Goal: Book appointment/travel/reservation

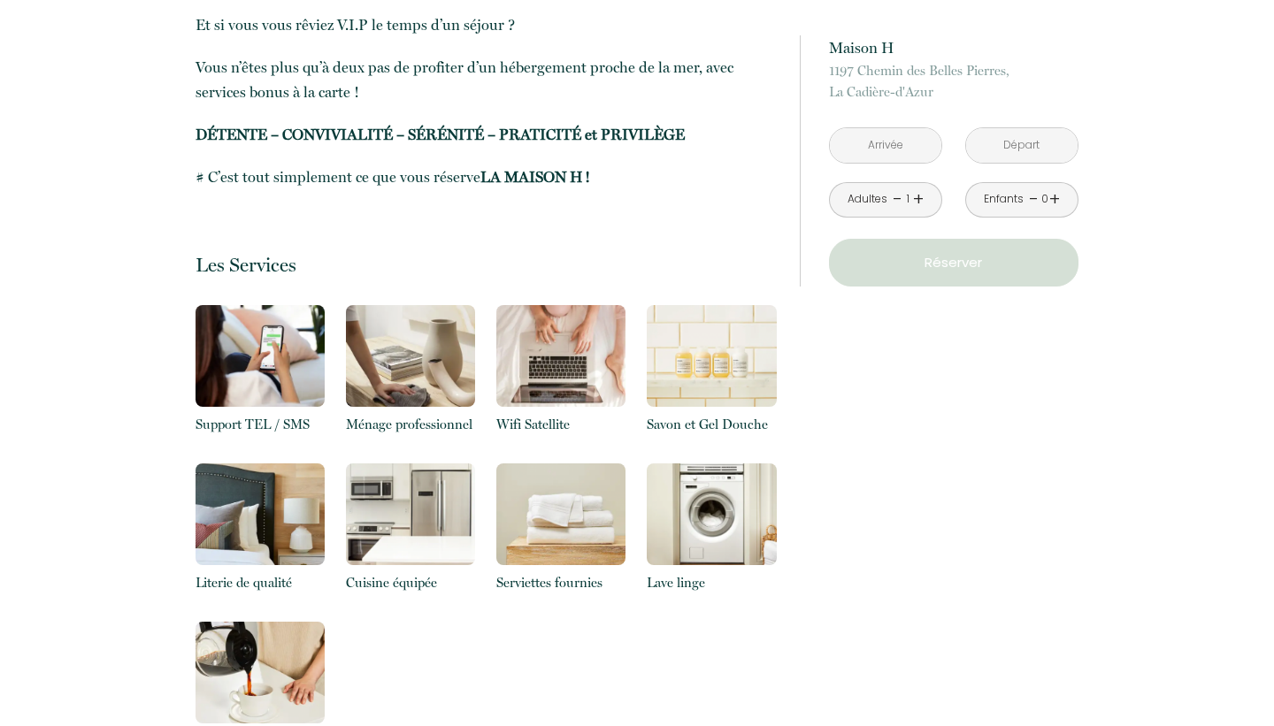
scroll to position [1003, 0]
click at [896, 140] on input "text" at bounding box center [885, 145] width 111 height 35
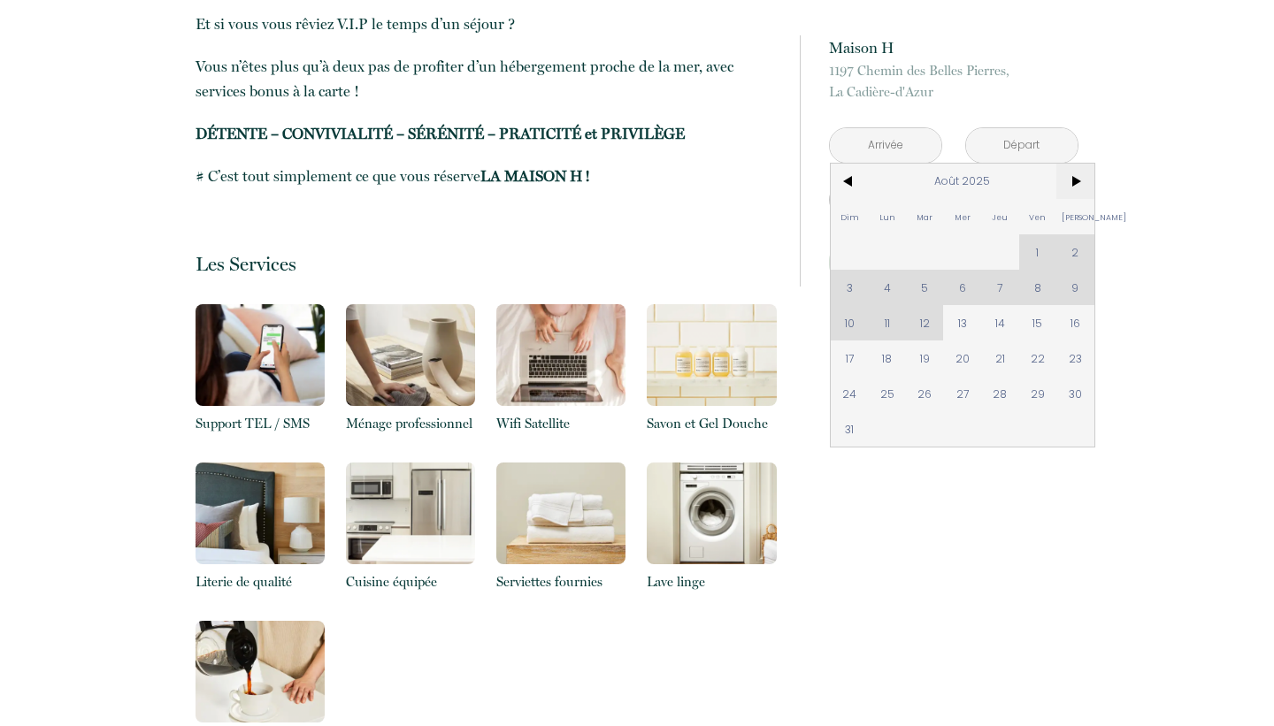
click at [1082, 180] on span ">" at bounding box center [1075, 181] width 38 height 35
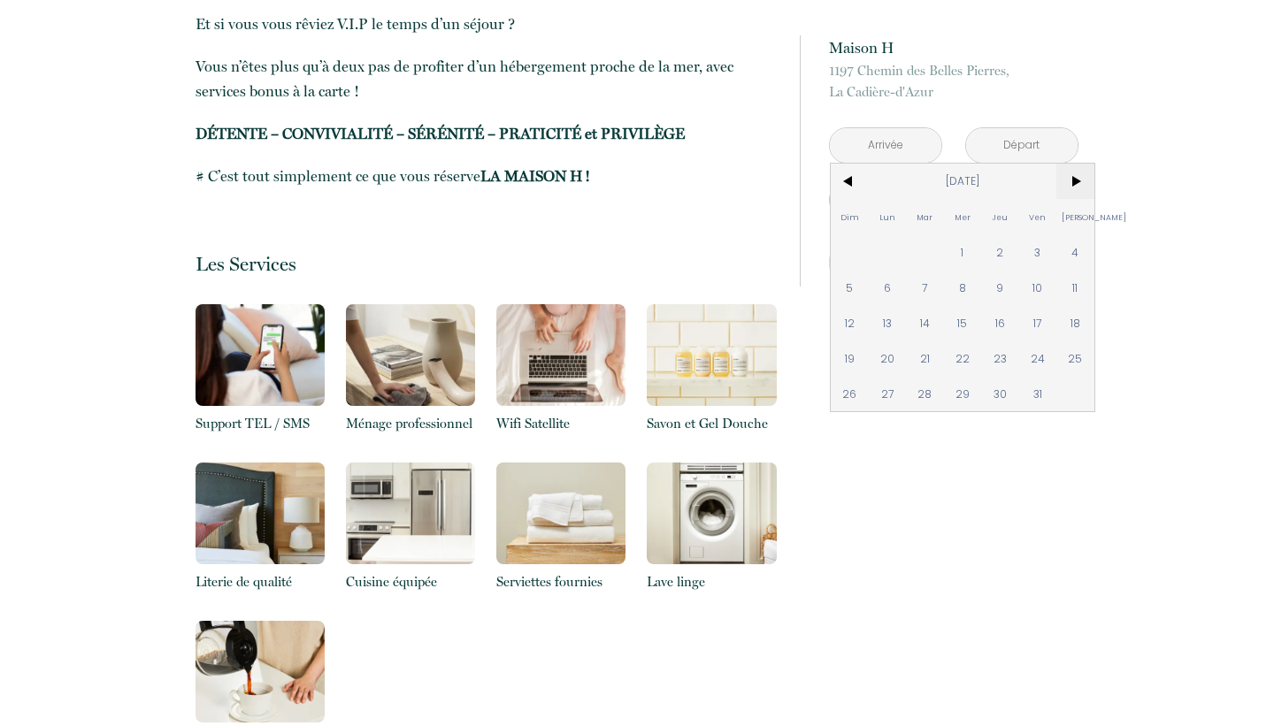
click at [1080, 180] on span ">" at bounding box center [1075, 181] width 38 height 35
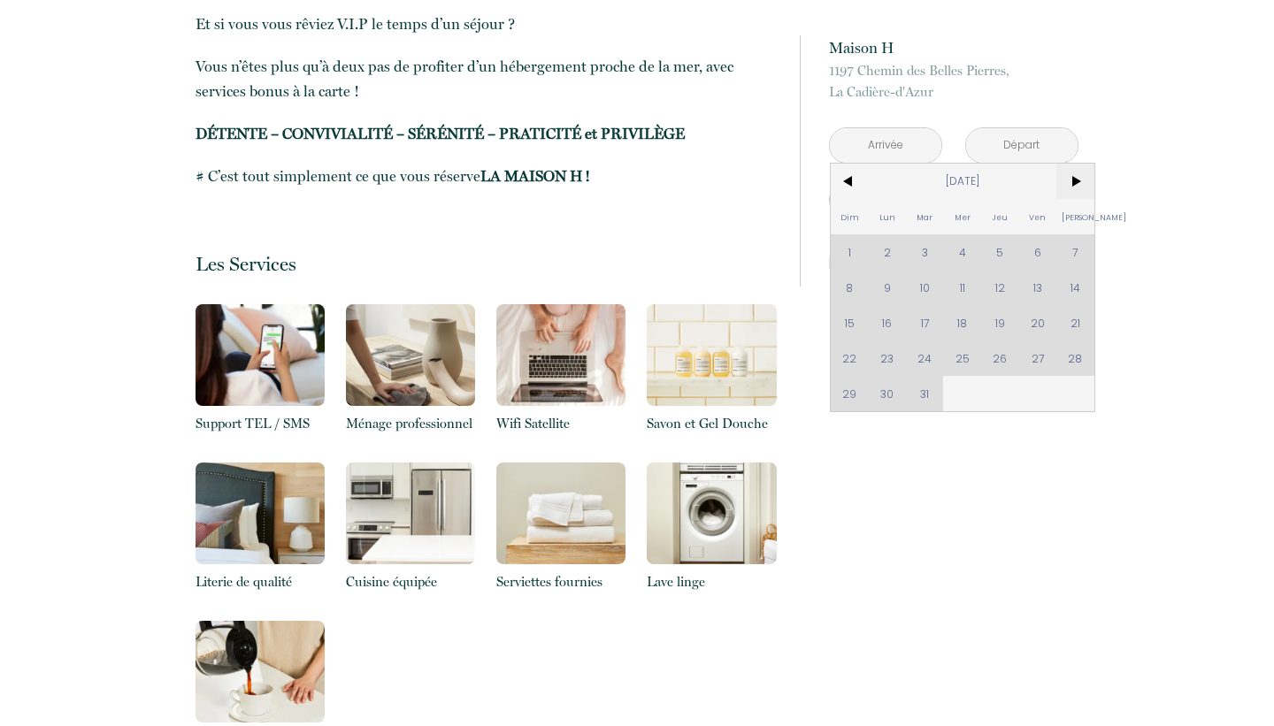
click at [1080, 180] on span ">" at bounding box center [1075, 181] width 38 height 35
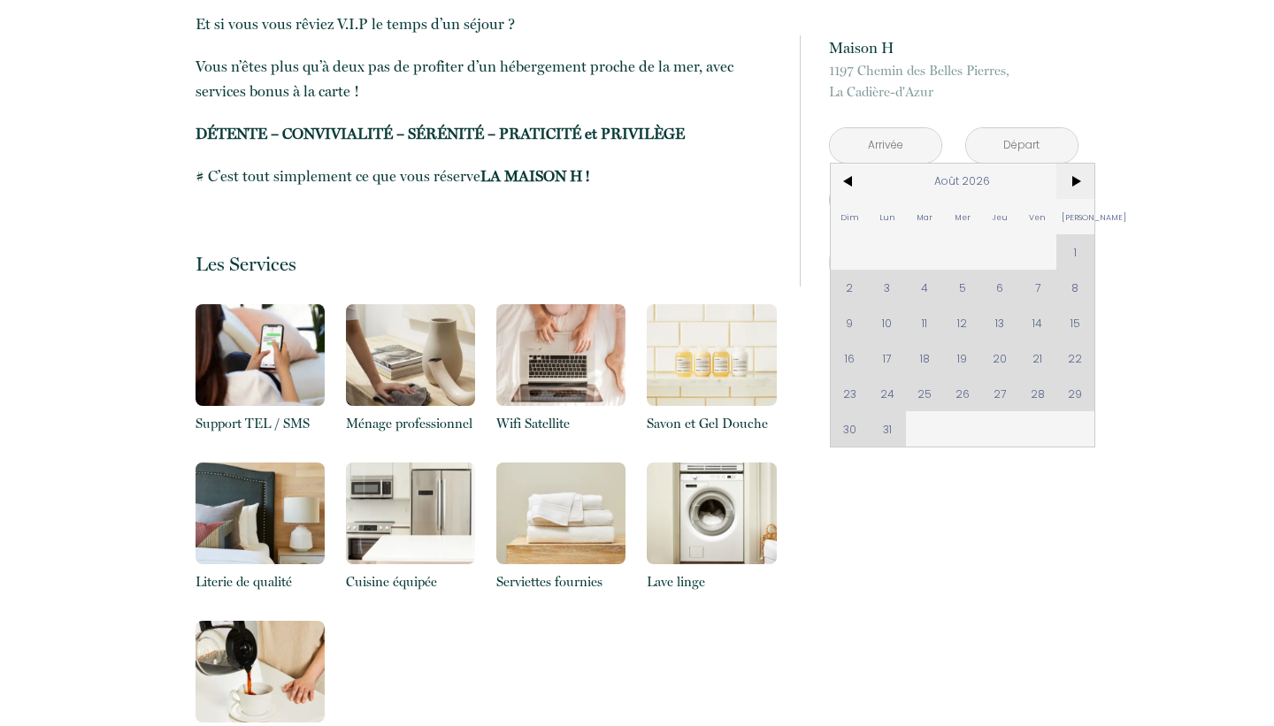
click at [1080, 180] on span ">" at bounding box center [1075, 181] width 38 height 35
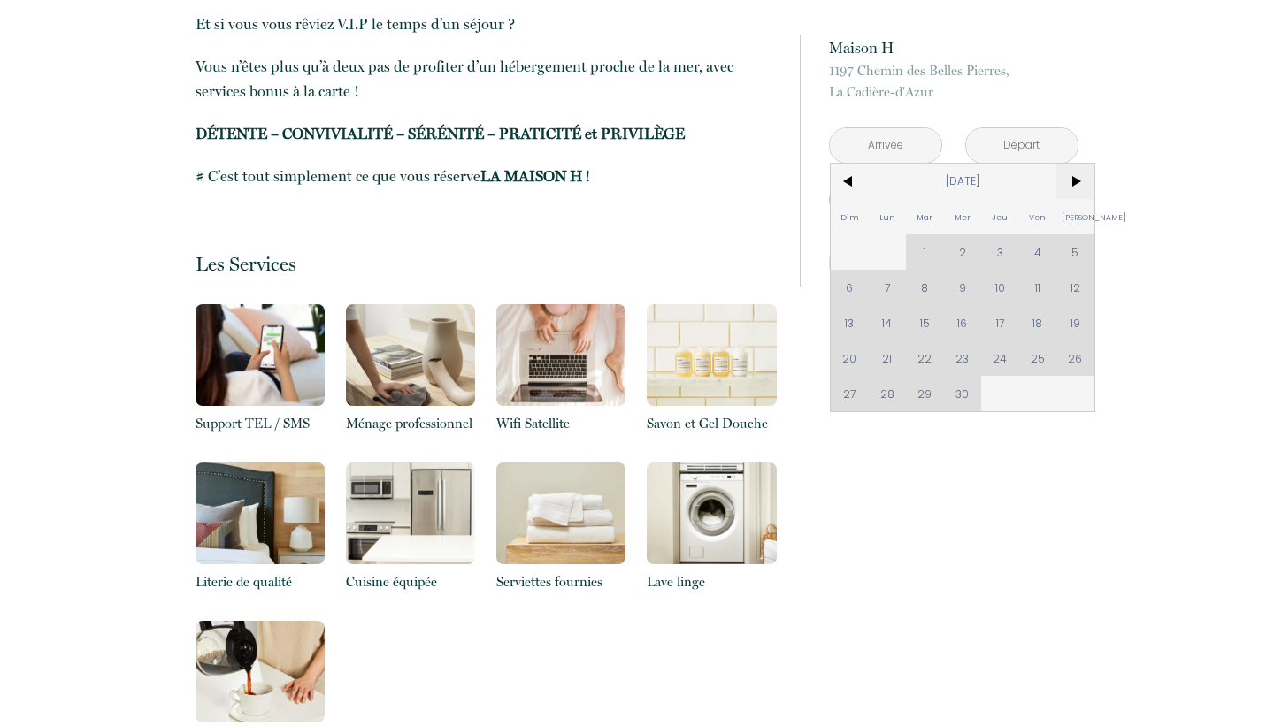
click at [1080, 180] on span ">" at bounding box center [1075, 181] width 38 height 35
click at [928, 358] on div "Dim Lun Mar Mer Jeu Ven Sam 1 2 3 4 5 6 7 8 9 10 11 12 13 14 15 16 17 18 19 20 …" at bounding box center [963, 288] width 264 height 248
click at [949, 358] on div "Dim Lun Mar Mer Jeu Ven Sam 1 2 3 4 5 6 7 8 9 10 11 12 13 14 15 16 17 18 19 20 …" at bounding box center [963, 288] width 264 height 248
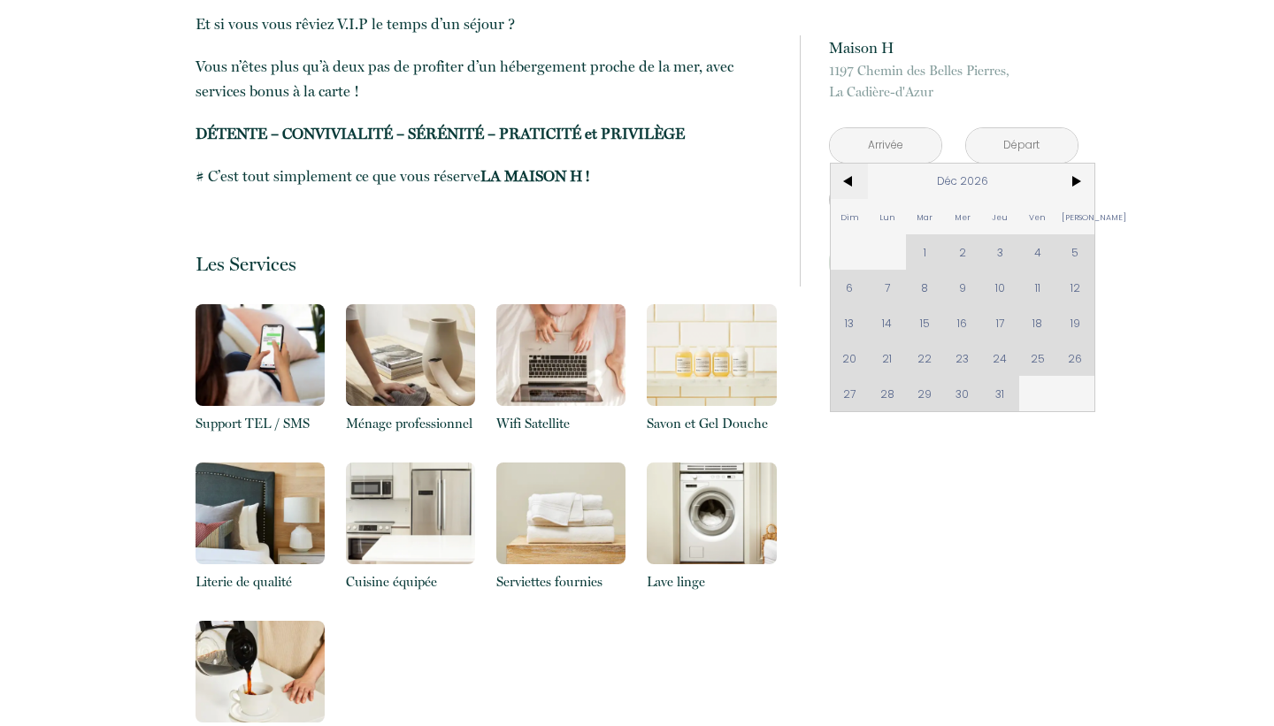
click at [847, 183] on span "<" at bounding box center [850, 181] width 38 height 35
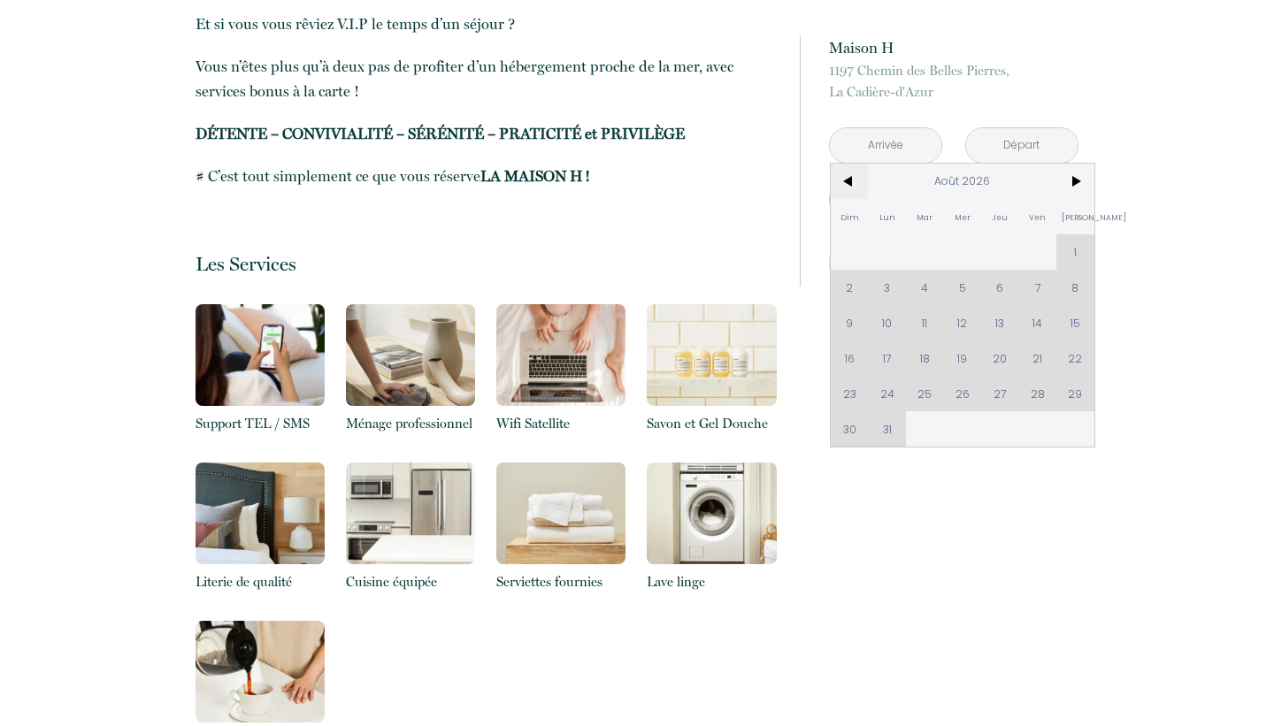
click at [847, 183] on span "<" at bounding box center [850, 181] width 38 height 35
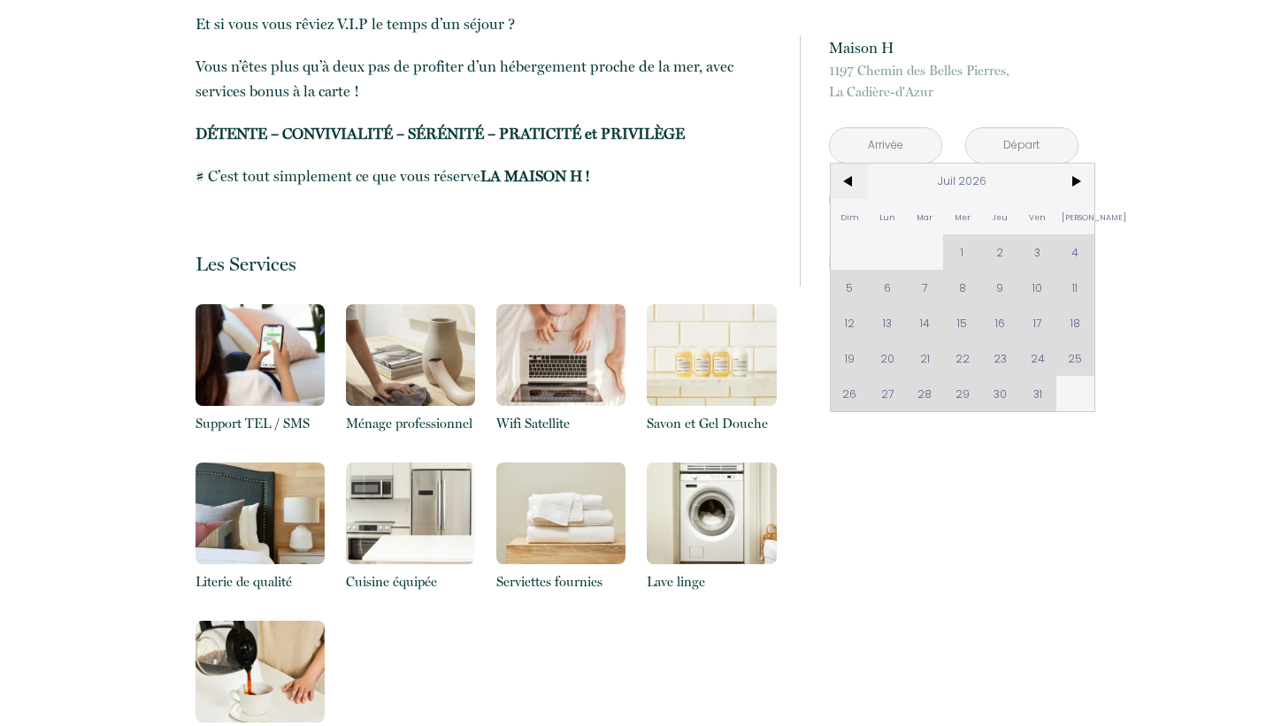
click at [847, 183] on span "<" at bounding box center [850, 181] width 38 height 35
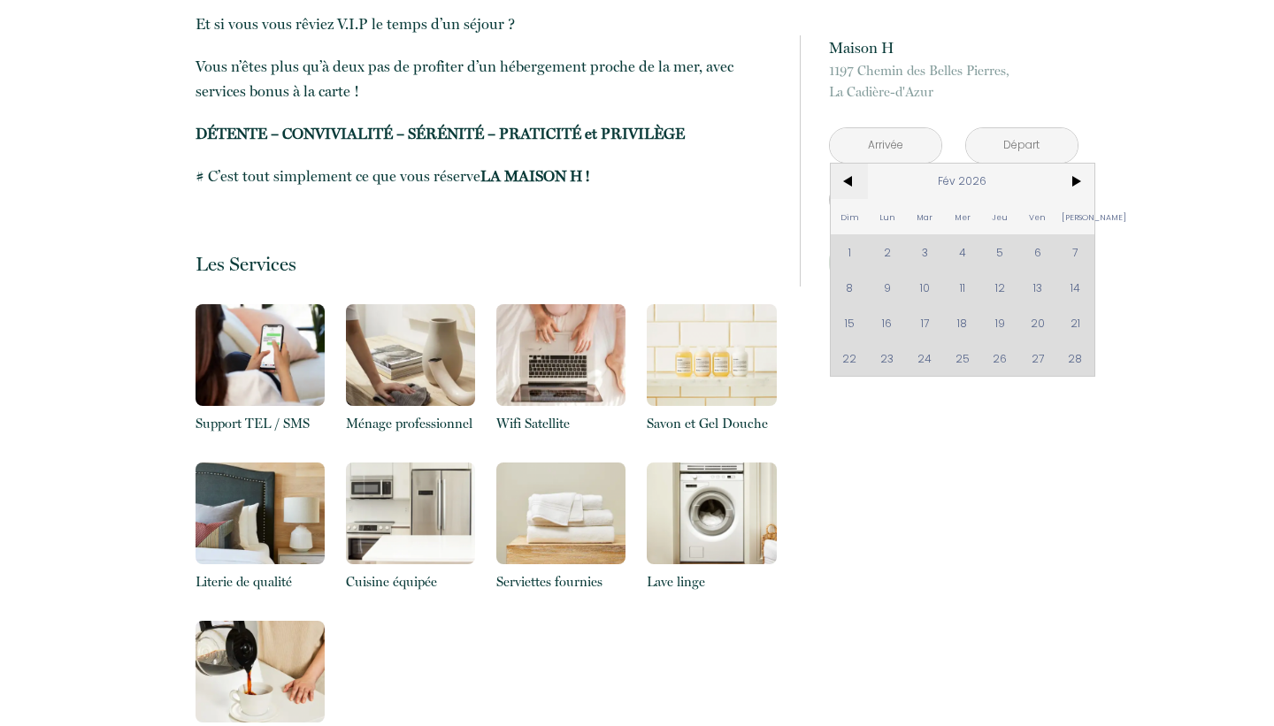
click at [847, 183] on span "<" at bounding box center [850, 181] width 38 height 35
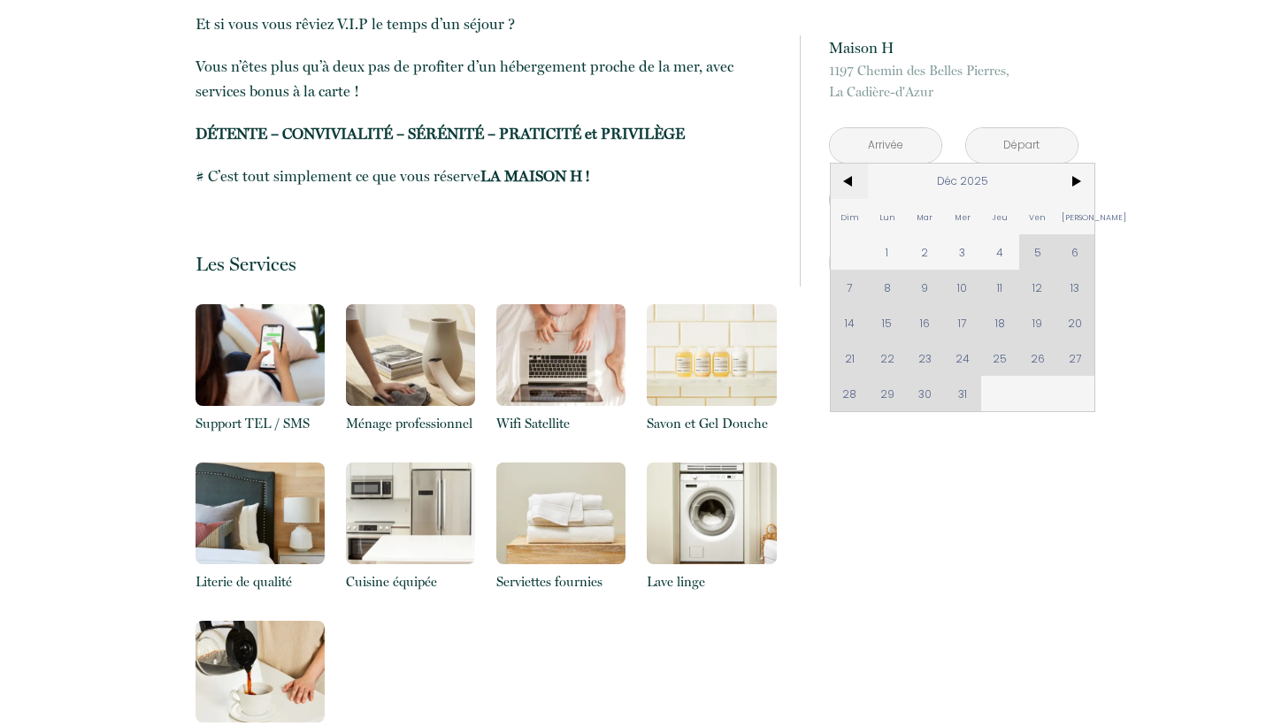
click at [847, 183] on span "<" at bounding box center [850, 181] width 38 height 35
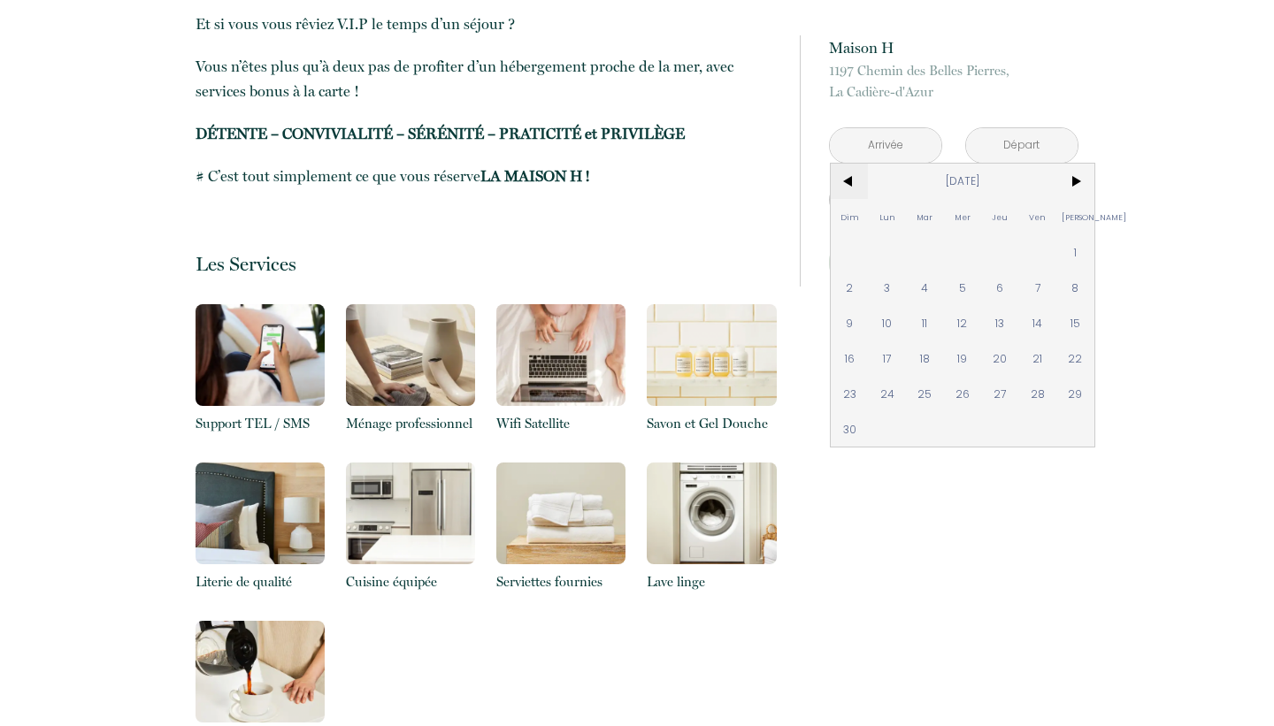
click at [847, 183] on span "<" at bounding box center [850, 181] width 38 height 35
click at [849, 186] on span "<" at bounding box center [850, 181] width 38 height 35
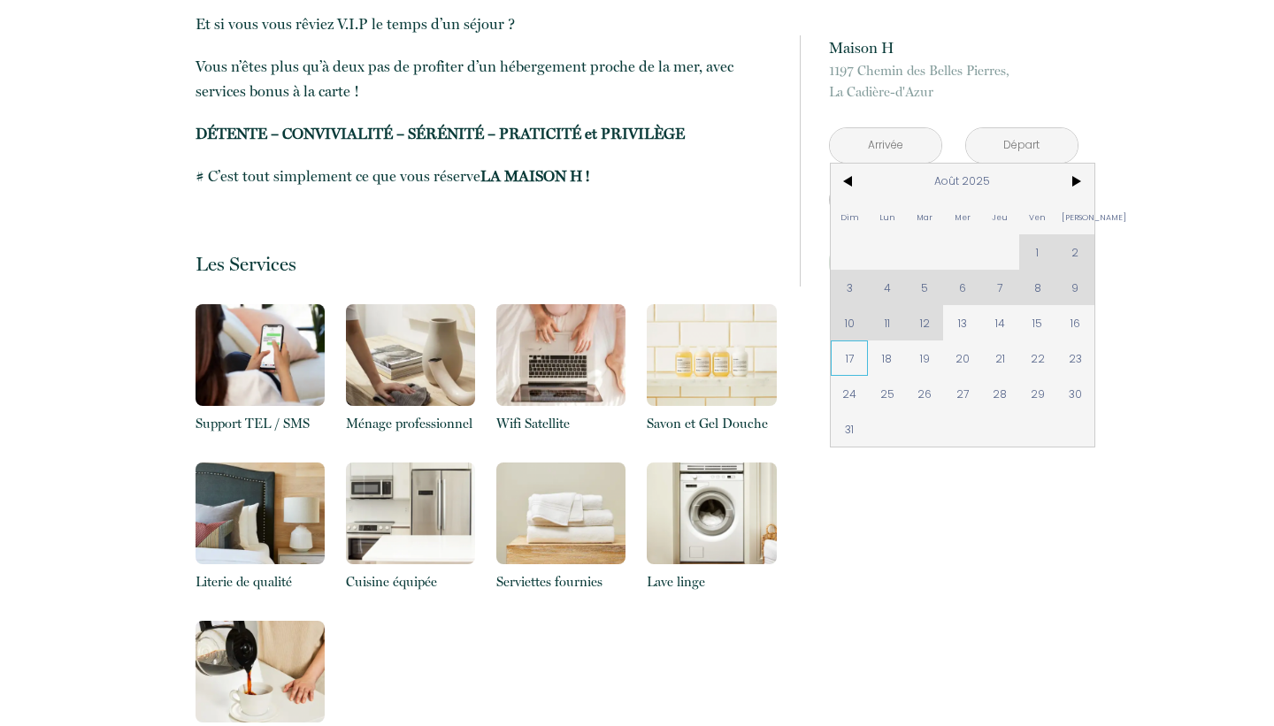
click at [853, 368] on span "17" at bounding box center [850, 358] width 38 height 35
type input "Dim 17 Août 2025"
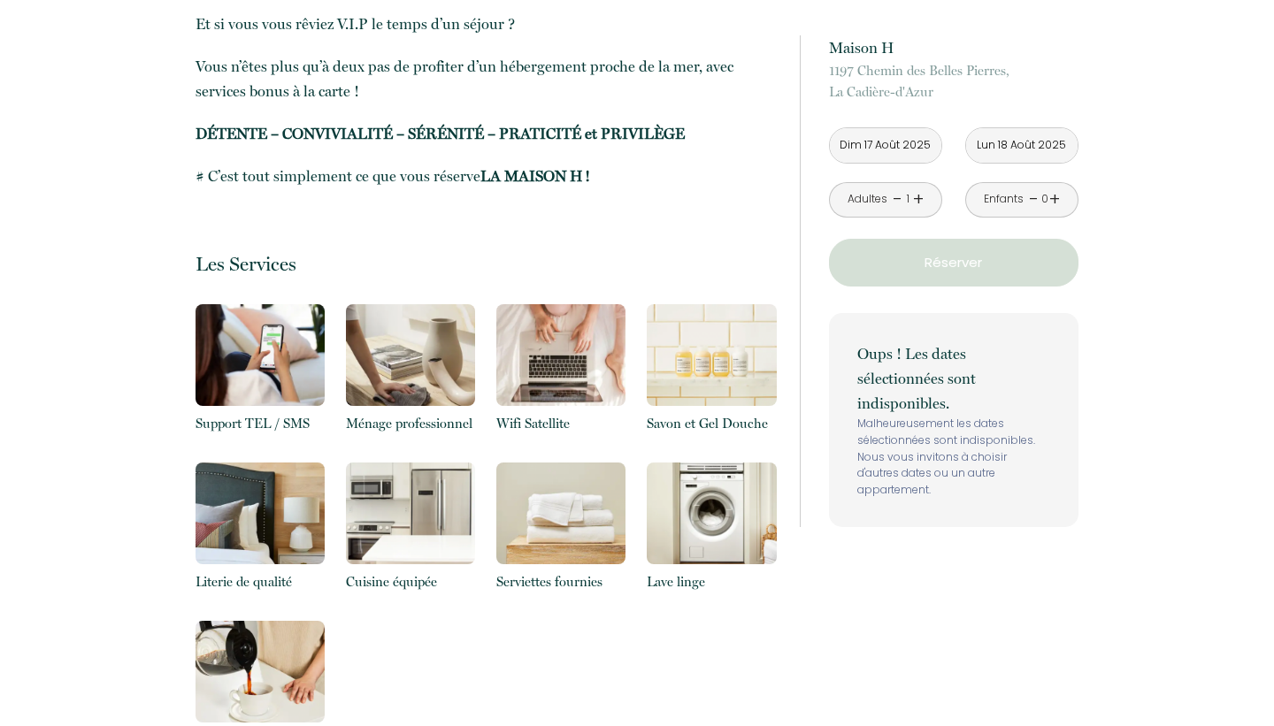
click at [1041, 146] on input "Lun 18 Août 2025" at bounding box center [1021, 145] width 111 height 35
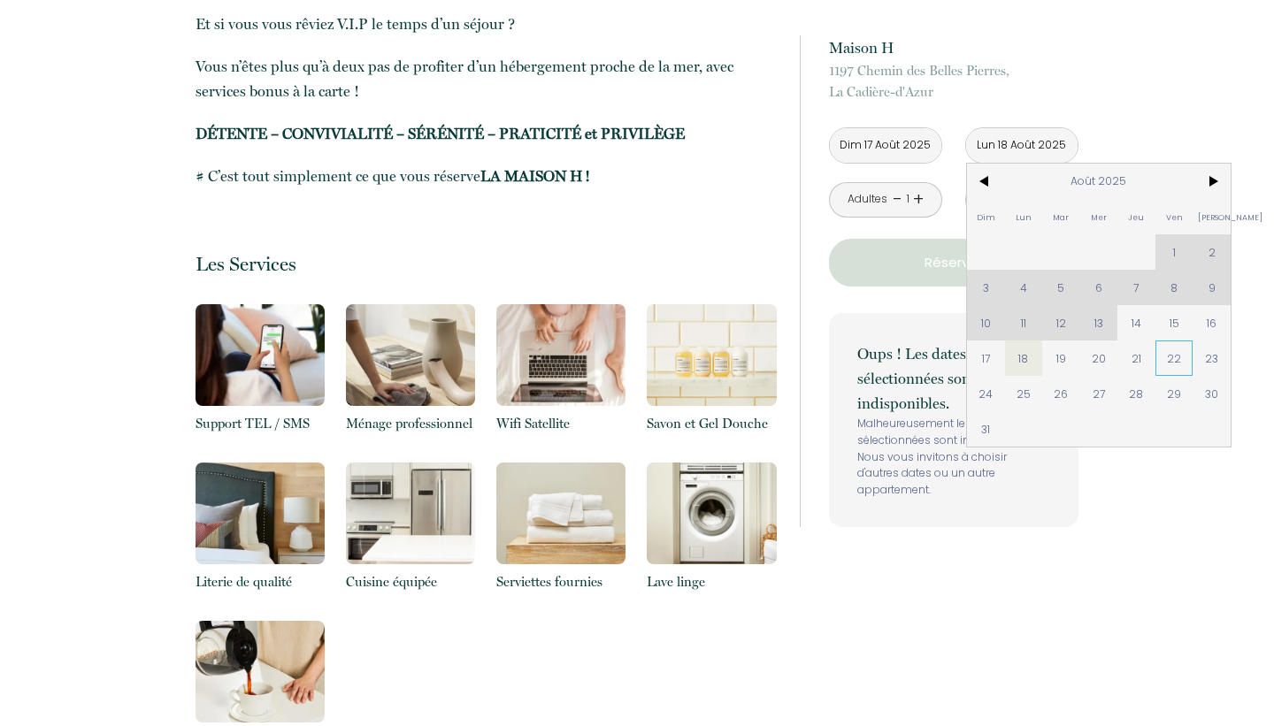
click at [1176, 359] on span "22" at bounding box center [1175, 358] width 38 height 35
type input "Ven 22 Août 2025"
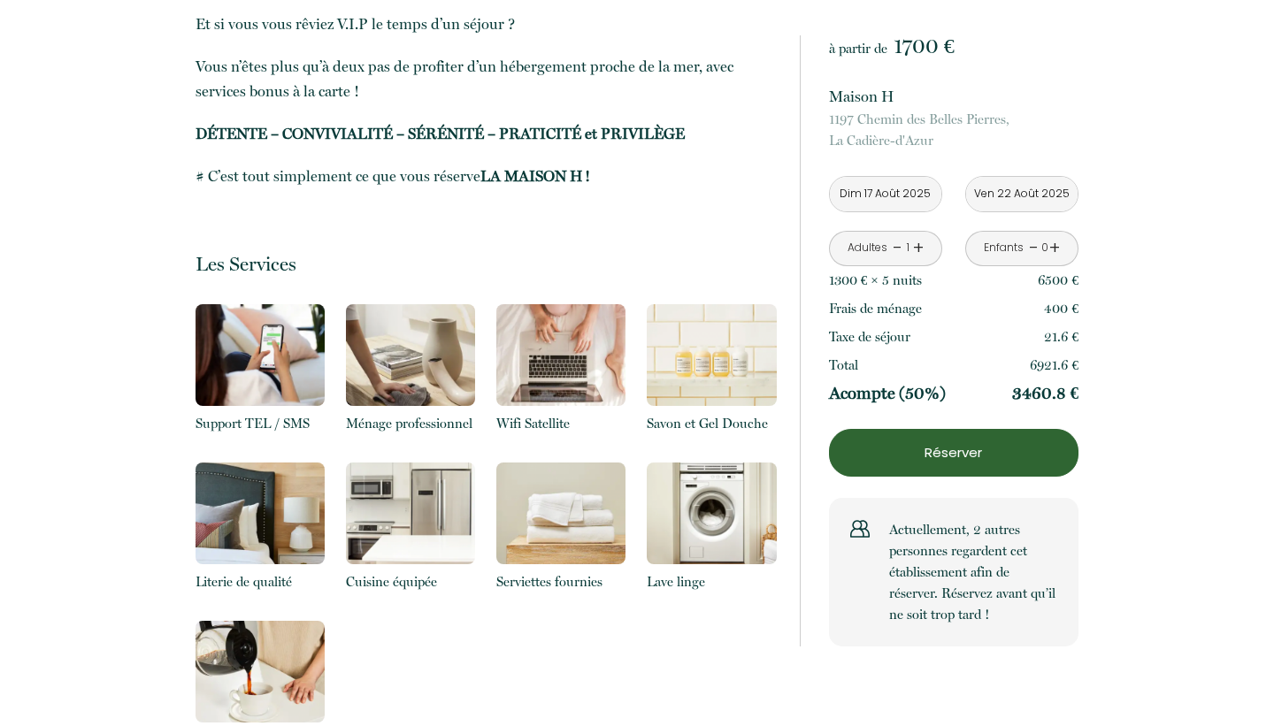
click at [924, 248] on div "Adultes - 1 +" at bounding box center [885, 248] width 113 height 35
click at [918, 244] on link "+" at bounding box center [918, 247] width 11 height 27
